Goal: Task Accomplishment & Management: Manage account settings

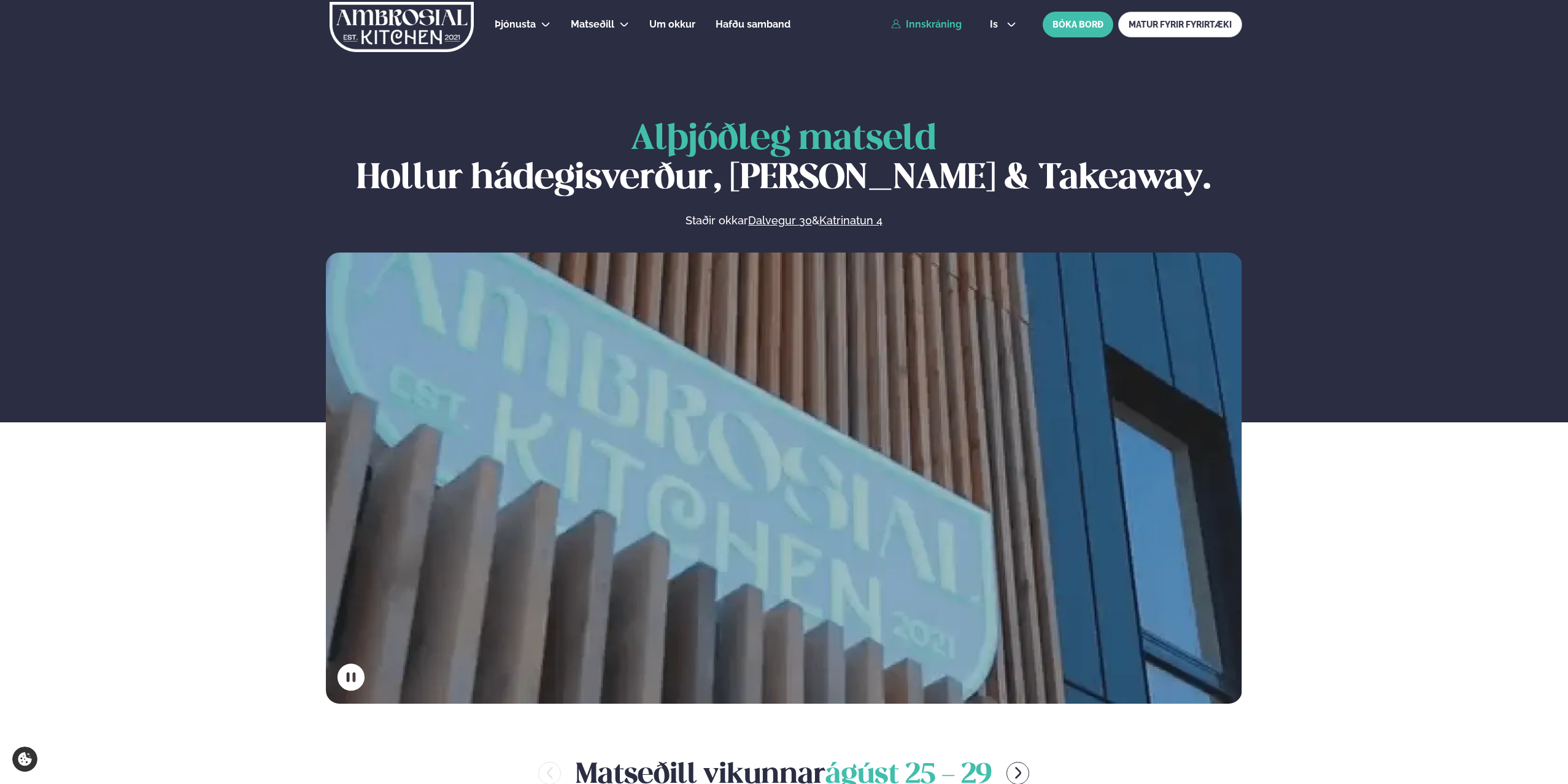
click at [927, 25] on link "Innskráning" at bounding box center [927, 25] width 71 height 11
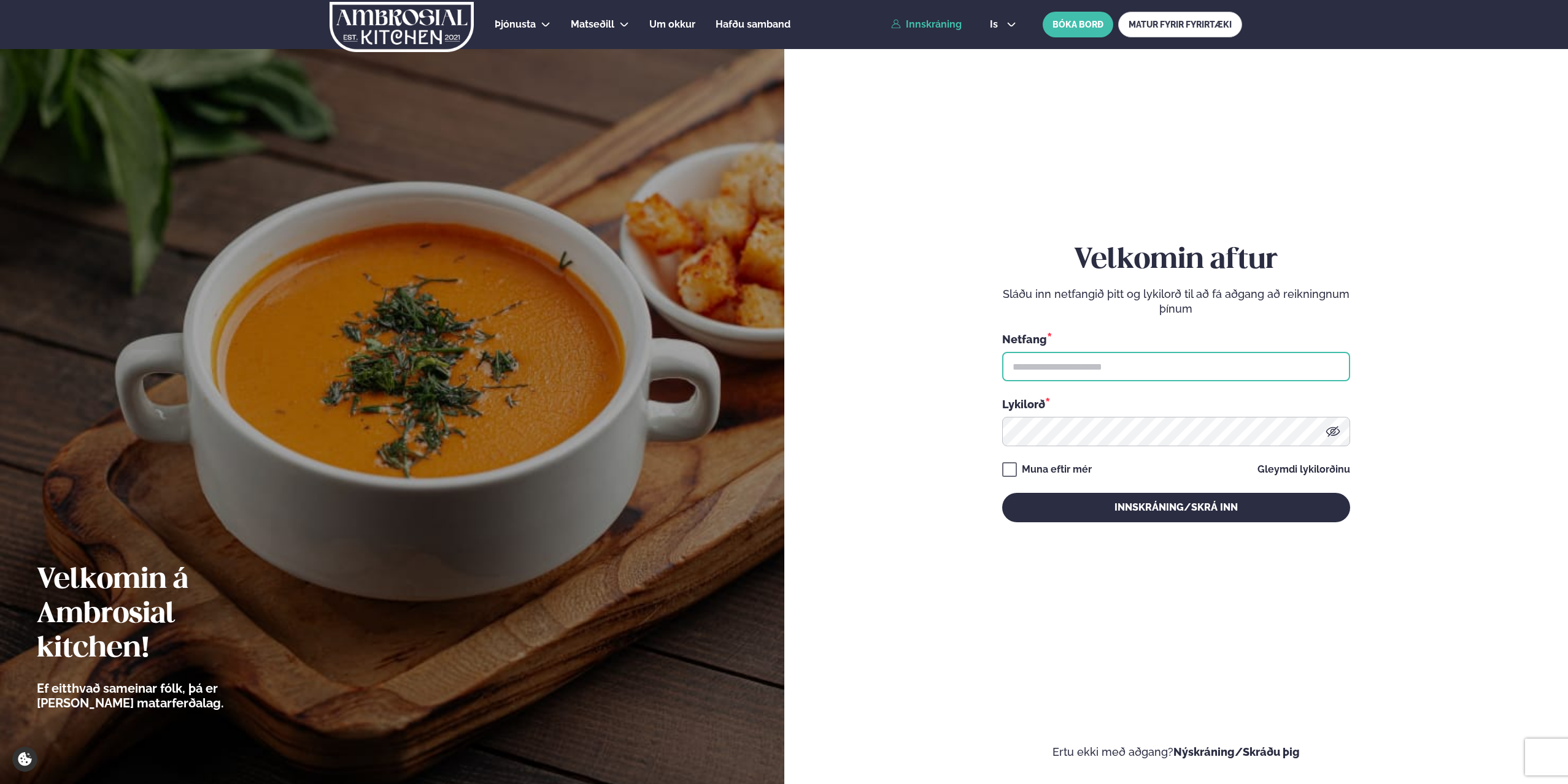
click at [1081, 371] on input "text" at bounding box center [1176, 366] width 348 height 29
type input "**********"
click at [1002, 493] on button "Innskráning/Skrá inn" at bounding box center [1176, 507] width 348 height 29
